Goal: Download file/media

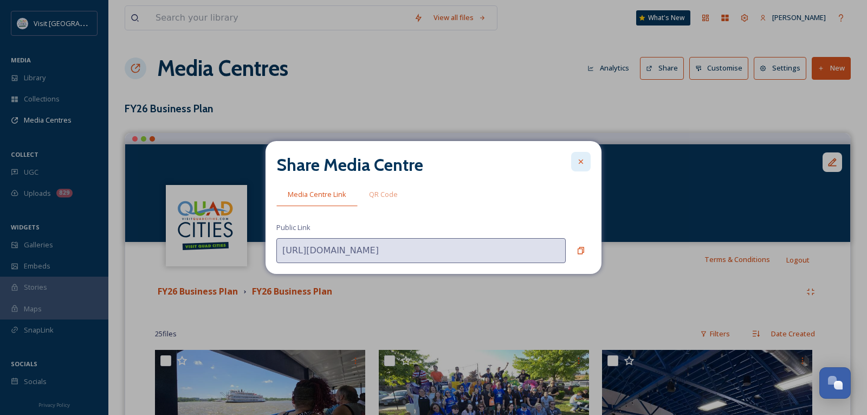
click at [581, 158] on icon at bounding box center [581, 161] width 9 height 9
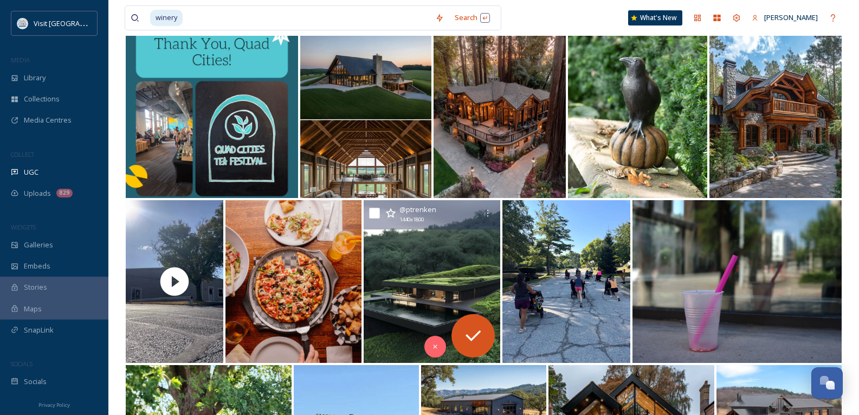
scroll to position [300, 0]
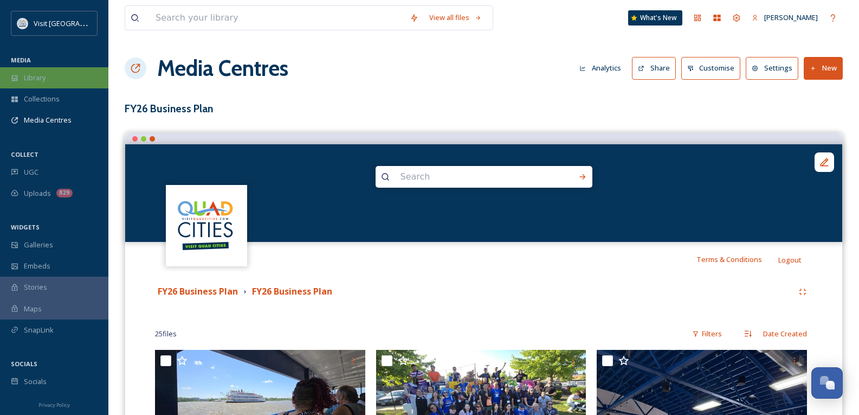
scroll to position [1, 0]
click at [26, 82] on span "Library" at bounding box center [35, 78] width 22 height 10
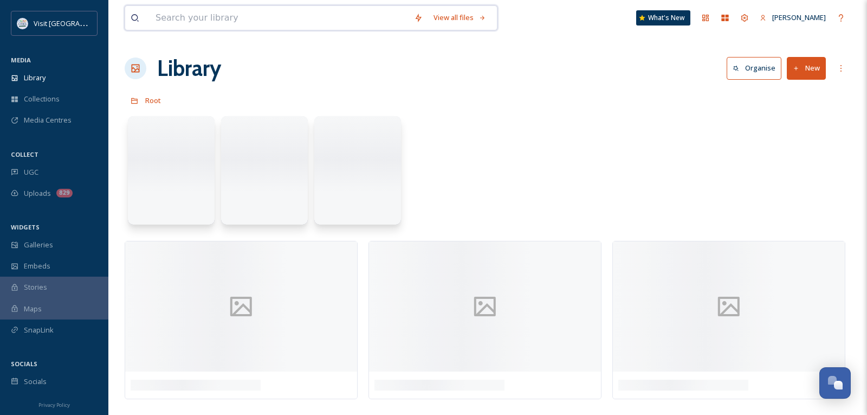
click at [196, 18] on input at bounding box center [279, 18] width 259 height 24
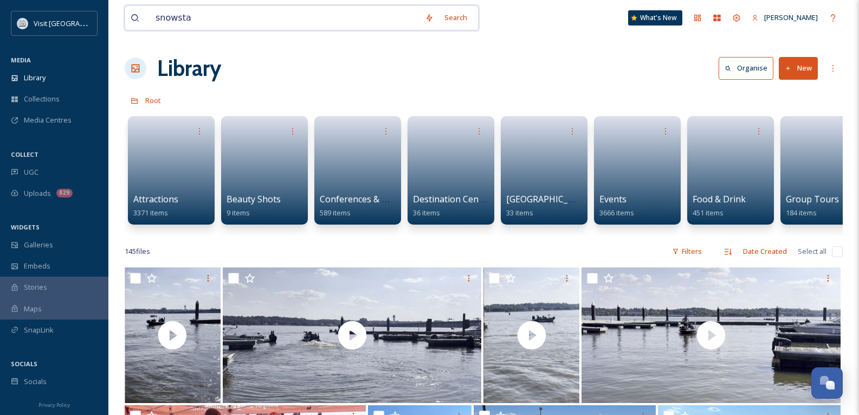
type input "snowstar"
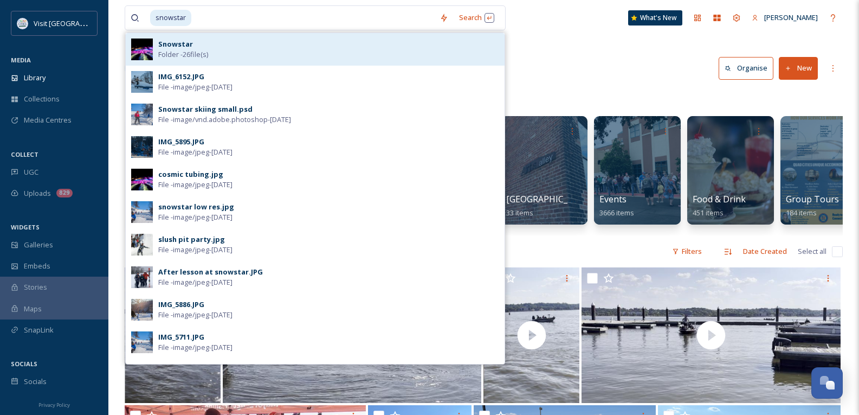
click at [230, 45] on div "Snowstar Folder - 26 file(s)" at bounding box center [328, 49] width 341 height 21
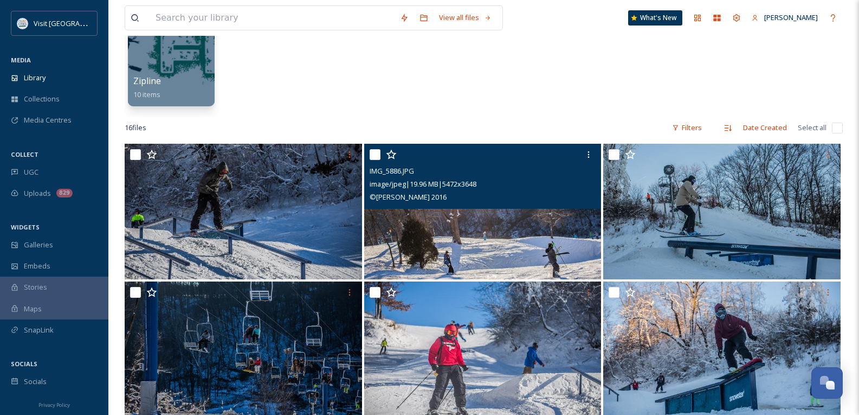
scroll to position [115, 0]
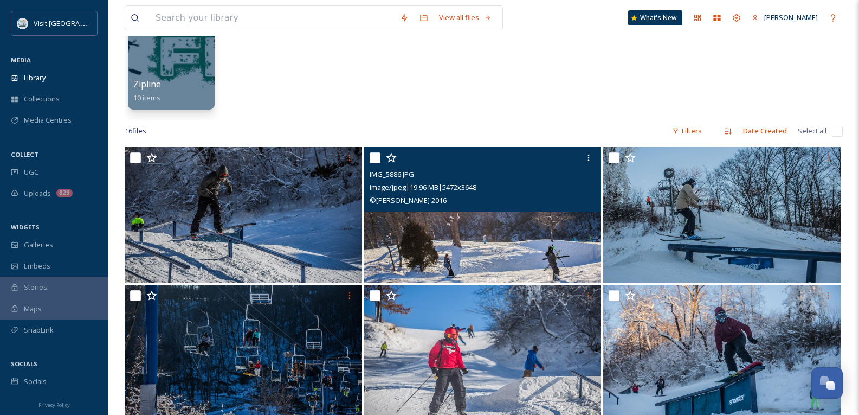
click at [466, 229] on img at bounding box center [482, 215] width 237 height 136
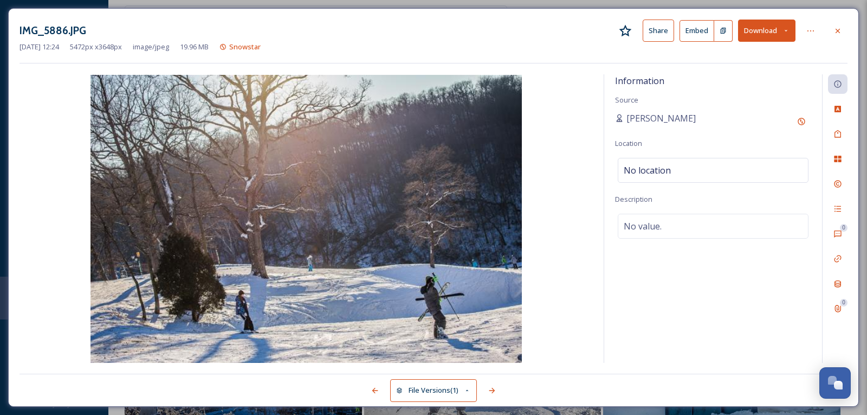
click at [765, 29] on button "Download" at bounding box center [766, 31] width 57 height 22
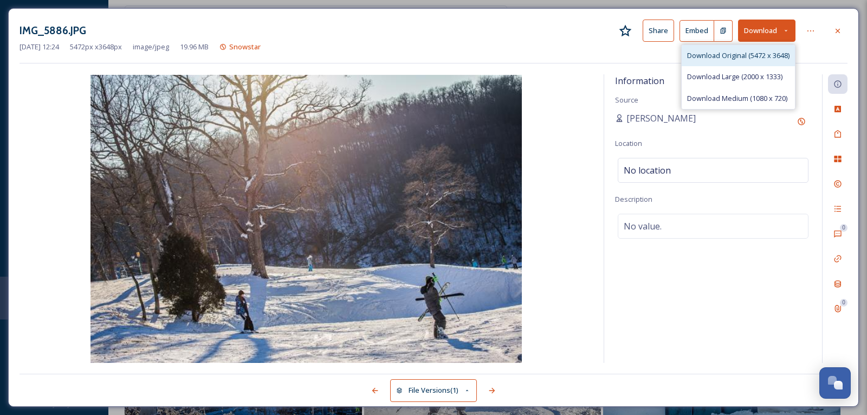
click at [737, 59] on span "Download Original (5472 x 3648)" at bounding box center [738, 55] width 102 height 10
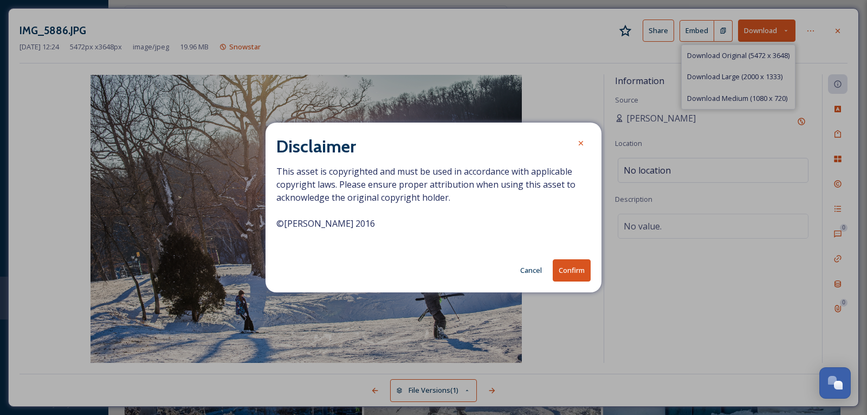
click at [575, 274] on button "Confirm" at bounding box center [572, 270] width 38 height 22
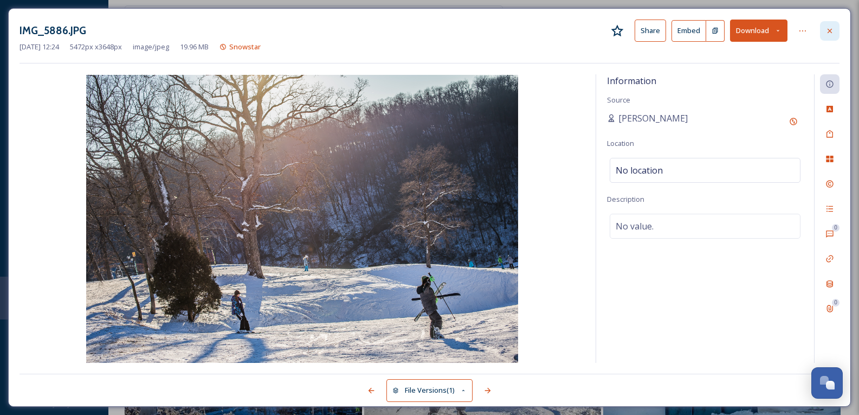
click at [830, 30] on icon at bounding box center [830, 30] width 4 height 4
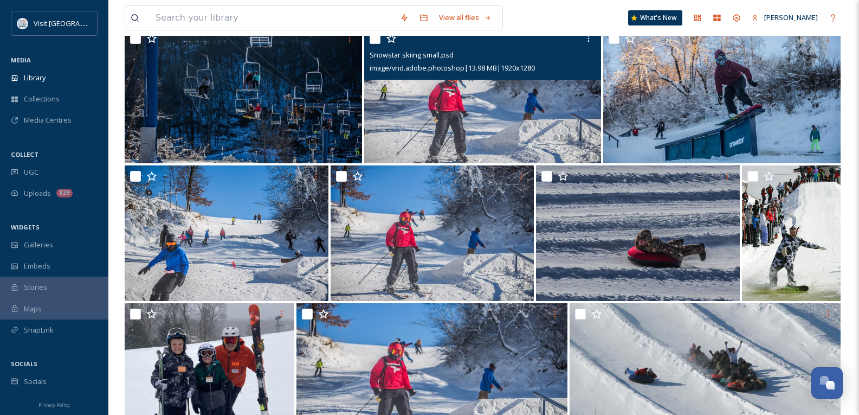
scroll to position [434, 0]
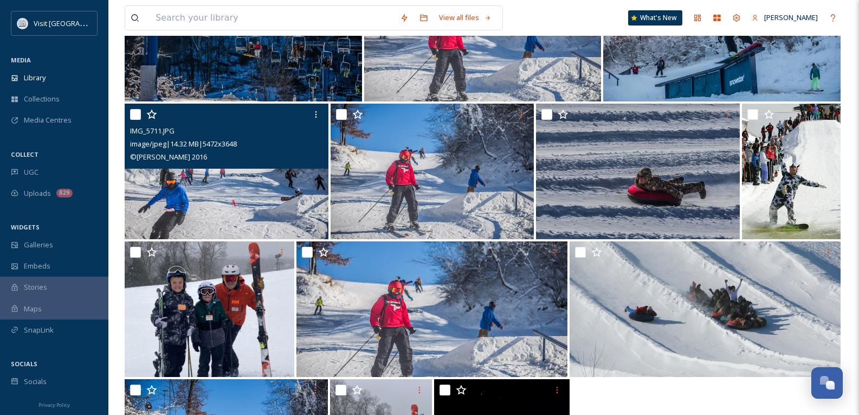
click at [231, 196] on img at bounding box center [227, 172] width 204 height 136
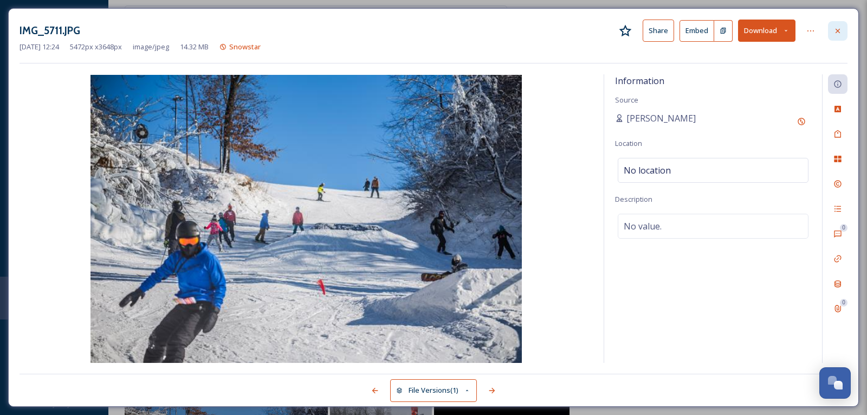
click at [835, 29] on icon at bounding box center [838, 31] width 9 height 9
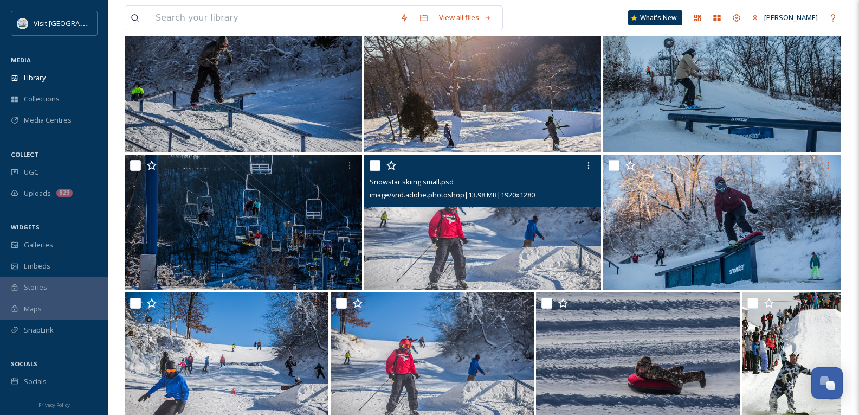
scroll to position [271, 0]
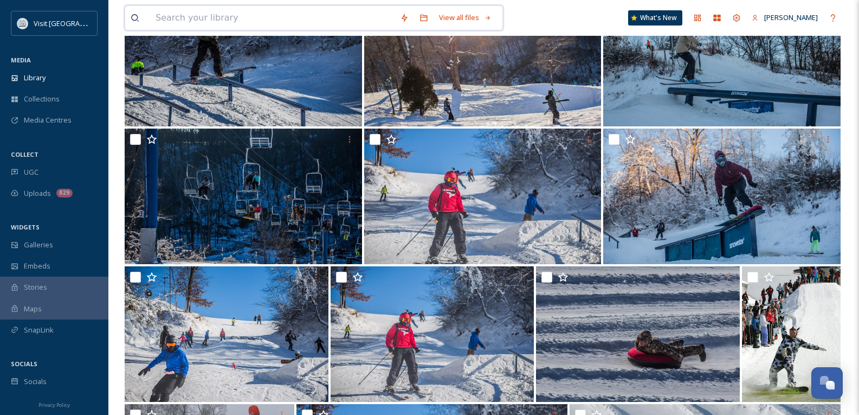
click at [220, 20] on input at bounding box center [272, 18] width 244 height 24
type input "ski"
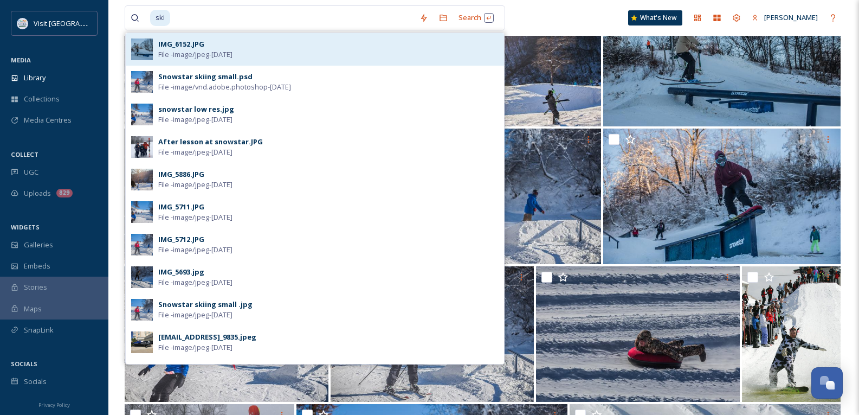
click at [180, 43] on div "IMG_6152.JPG" at bounding box center [181, 44] width 46 height 10
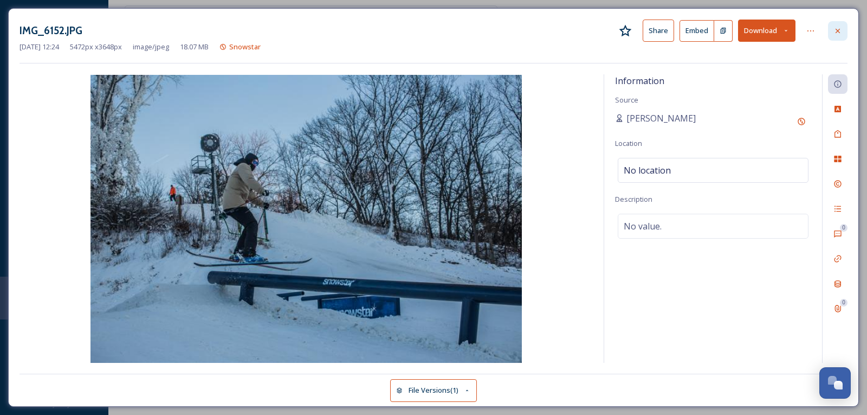
click at [845, 32] on div at bounding box center [838, 31] width 20 height 20
